Goal: Transaction & Acquisition: Purchase product/service

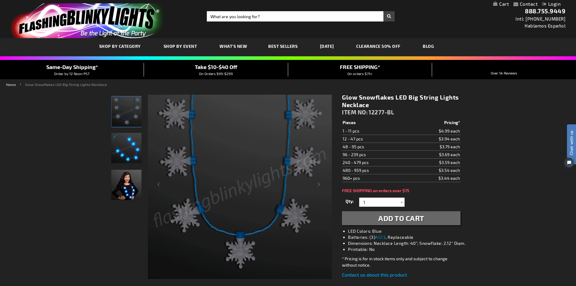
click at [132, 104] on img "Light Up Charm Snowflake LED Necklace" at bounding box center [127, 111] width 30 height 30
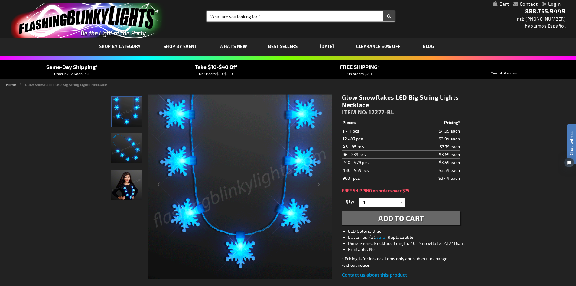
click at [216, 16] on input "Search" at bounding box center [301, 16] width 188 height 10
type input "scarf"
click at [388, 17] on button "Search" at bounding box center [388, 16] width 11 height 10
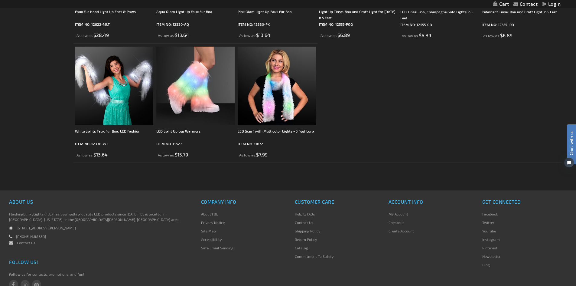
scroll to position [181, 0]
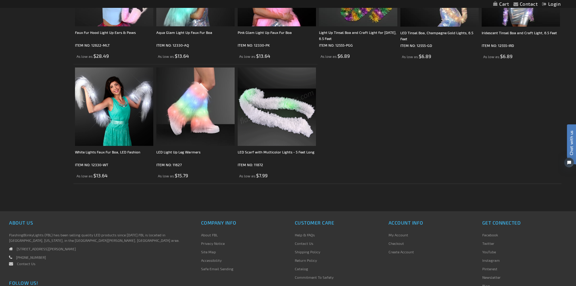
click at [284, 110] on img at bounding box center [277, 106] width 78 height 78
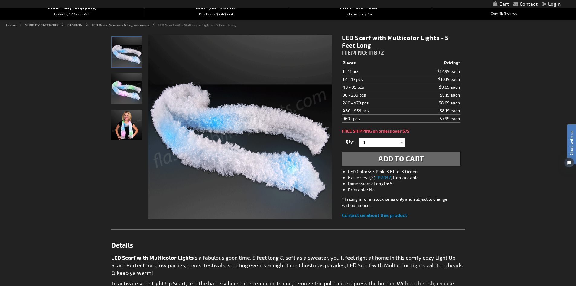
click at [223, 129] on img at bounding box center [240, 127] width 184 height 184
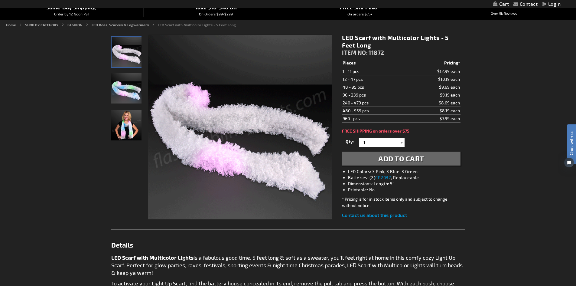
click at [131, 125] on img "Woman displaying Multicolor LED Light Up Scarf" at bounding box center [126, 125] width 30 height 30
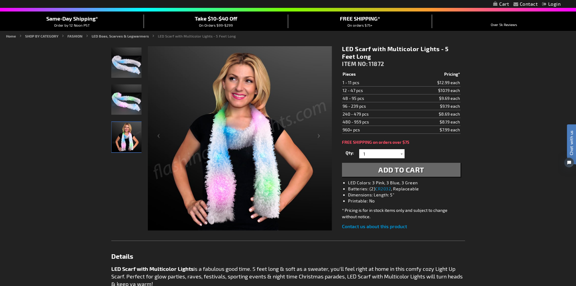
scroll to position [67, 0]
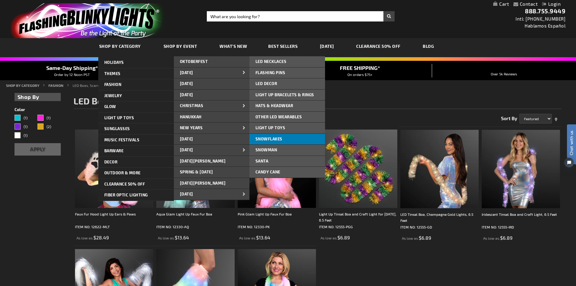
drag, startPoint x: 257, startPoint y: 108, endPoint x: 260, endPoint y: 133, distance: 25.8
click at [260, 133] on ul "LED NECKLACES LED NECKLACES LED NECKLACES FLASHING PINS FLASHING PINS FLASHING …" at bounding box center [287, 128] width 76 height 144
click at [267, 138] on span "Snowflakes" at bounding box center [269, 138] width 27 height 5
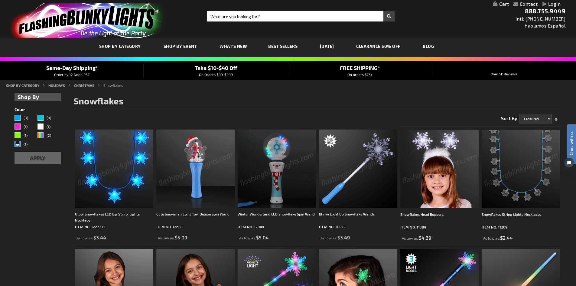
drag, startPoint x: 104, startPoint y: 171, endPoint x: 99, endPoint y: 181, distance: 10.8
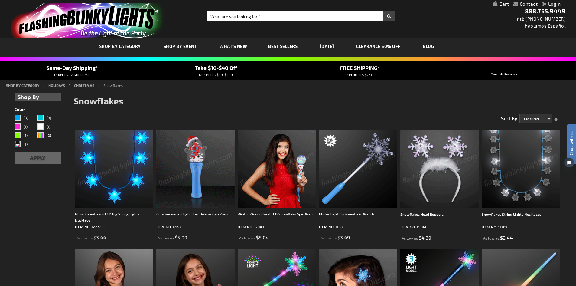
click at [99, 181] on img at bounding box center [114, 168] width 78 height 78
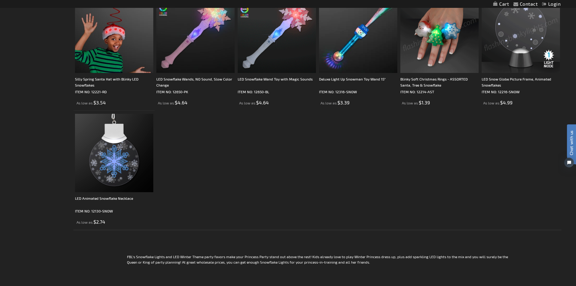
scroll to position [877, 0]
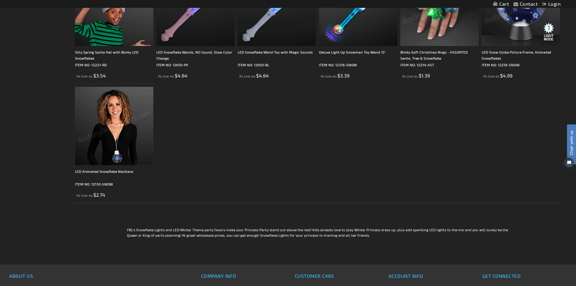
click at [110, 135] on img at bounding box center [114, 126] width 78 height 78
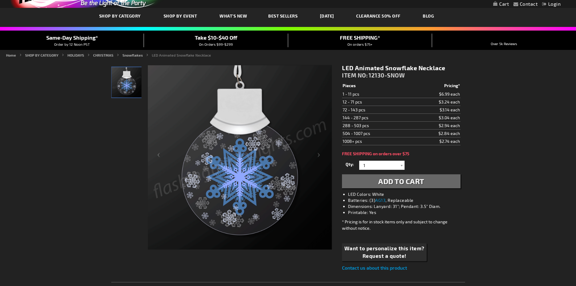
scroll to position [30, 0]
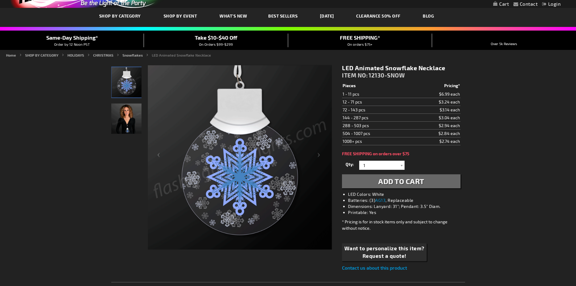
click at [132, 114] on img "Female wearing LED Light Up Animated Snowflake Necklace" at bounding box center [126, 118] width 30 height 30
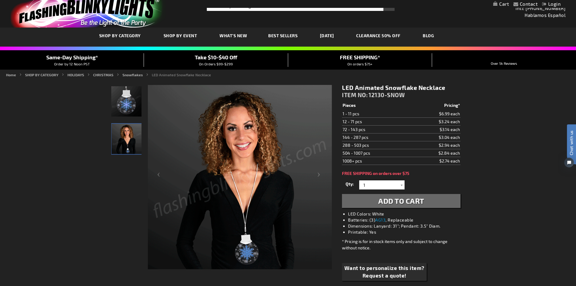
scroll to position [0, 0]
